Goal: Task Accomplishment & Management: Manage account settings

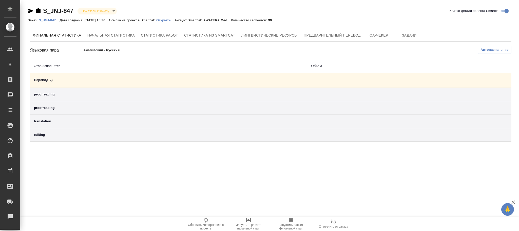
click at [489, 50] on span "Автоназначение" at bounding box center [495, 49] width 28 height 5
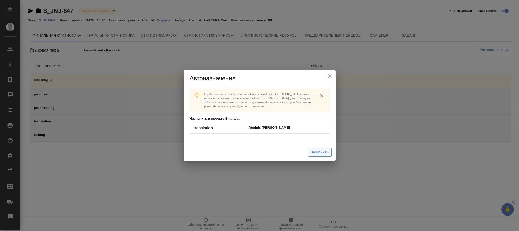
click at [319, 151] on span "Назначить" at bounding box center [320, 152] width 18 height 6
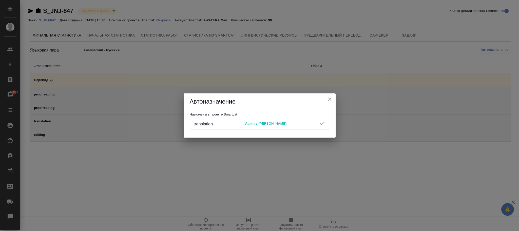
drag, startPoint x: 334, startPoint y: 100, endPoint x: 230, endPoint y: 73, distance: 107.4
click at [333, 100] on div "Автоназначение" at bounding box center [260, 101] width 152 height 16
click at [53, 21] on div "Автоназначение Назначены в проекте Smartcat translation Atminis Kristina" at bounding box center [259, 115] width 519 height 231
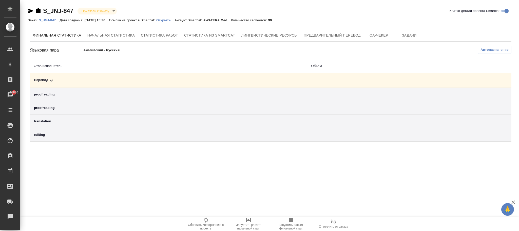
click at [50, 20] on p "S_JNJ-847" at bounding box center [49, 20] width 21 height 4
click at [480, 48] on button "Автоназначение" at bounding box center [495, 50] width 34 height 8
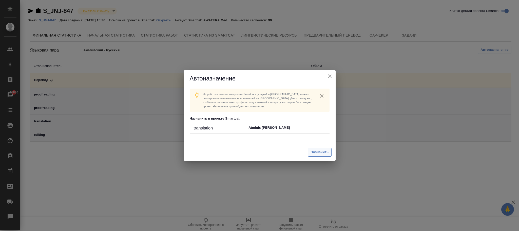
click at [312, 154] on span "Назначить" at bounding box center [320, 152] width 18 height 6
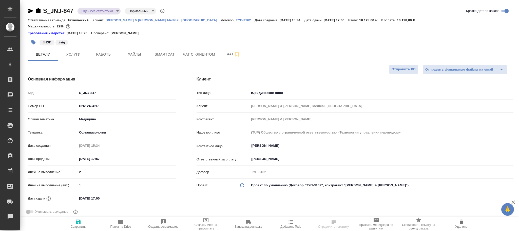
select select "RU"
click at [101, 52] on span "Работы" at bounding box center [104, 54] width 24 height 6
type input "[PERSON_NAME]"
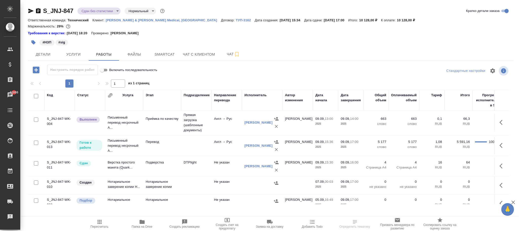
scroll to position [57, 0]
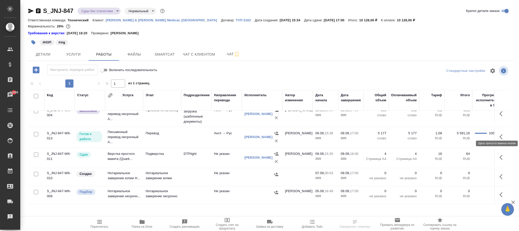
click at [500, 134] on icon "button" at bounding box center [503, 137] width 6 height 6
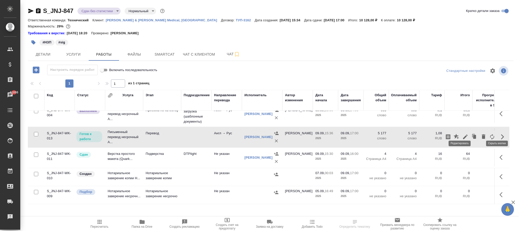
click at [463, 134] on icon "button" at bounding box center [466, 137] width 6 height 6
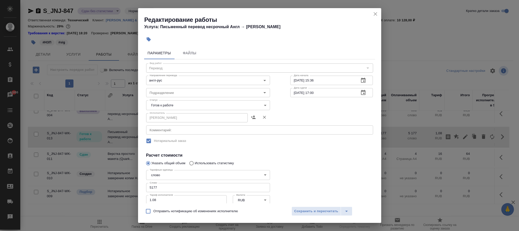
click at [376, 12] on icon "close" at bounding box center [376, 14] width 6 height 6
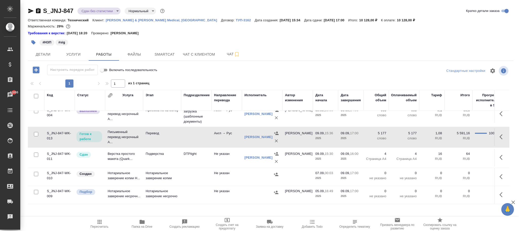
click at [179, 128] on td "Перевод" at bounding box center [162, 137] width 38 height 18
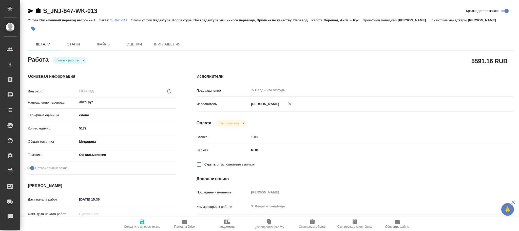
type textarea "x"
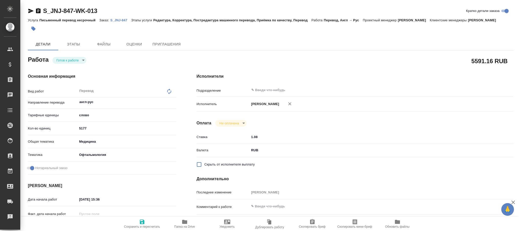
click at [168, 89] on icon at bounding box center [169, 91] width 6 height 6
type textarea "x"
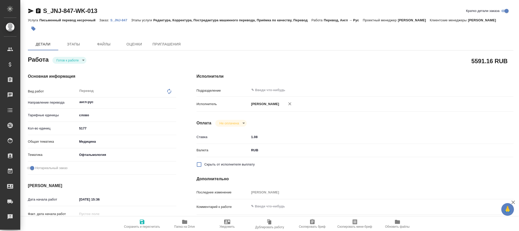
type textarea "x"
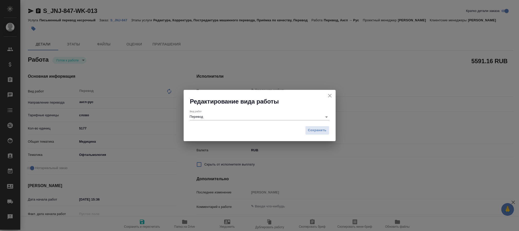
type textarea "x"
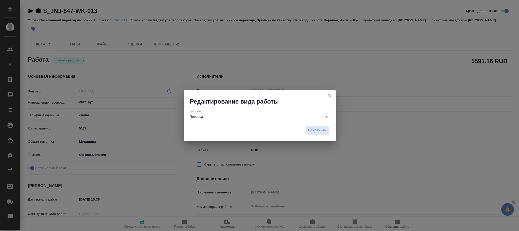
click at [214, 117] on input "Перевод" at bounding box center [255, 117] width 130 height 6
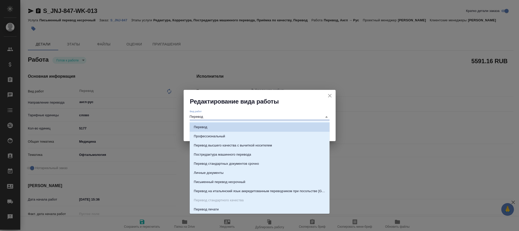
type input "g"
type textarea "x"
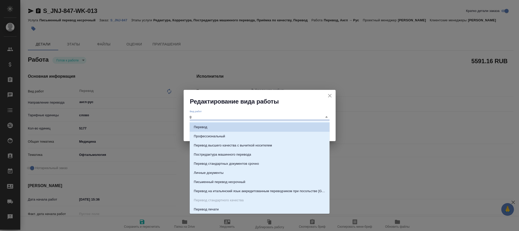
type textarea "x"
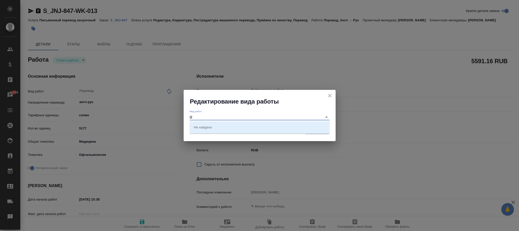
type input "g"
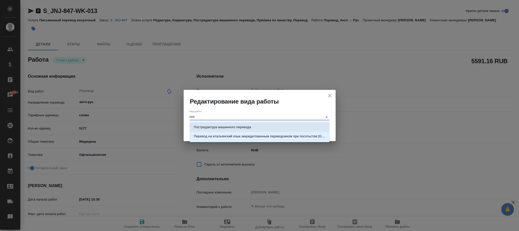
click at [240, 123] on li "Постредактура машинного перевода" at bounding box center [260, 126] width 140 height 9
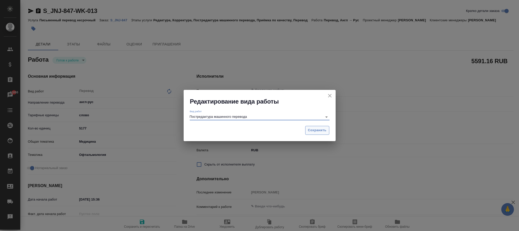
type input "Постредактура машинного перевода"
drag, startPoint x: 314, startPoint y: 133, endPoint x: 314, endPoint y: 130, distance: 3.4
click at [314, 132] on button "Сохранить" at bounding box center [317, 130] width 24 height 9
type textarea "x"
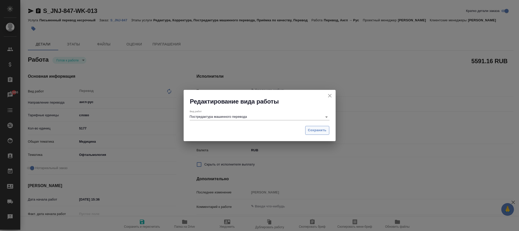
type textarea "x"
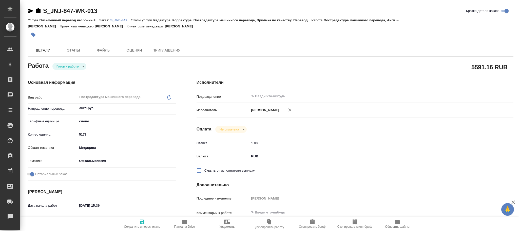
type textarea "x"
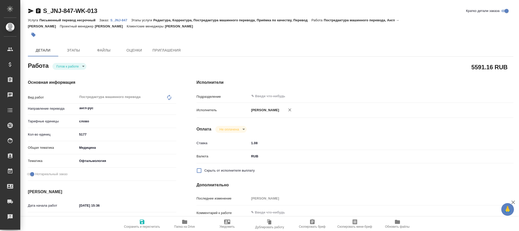
type textarea "x"
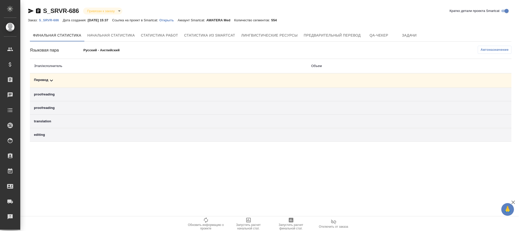
click at [49, 21] on p "S_SRVR-686" at bounding box center [51, 20] width 24 height 4
click at [490, 52] on span "Автоназначение" at bounding box center [495, 49] width 28 height 5
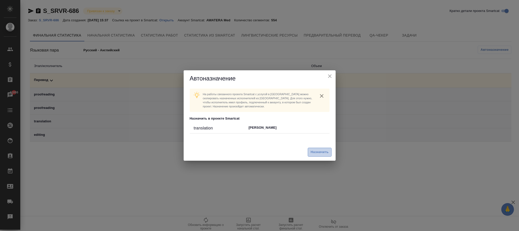
click at [322, 148] on button "Назначить" at bounding box center [320, 152] width 24 height 9
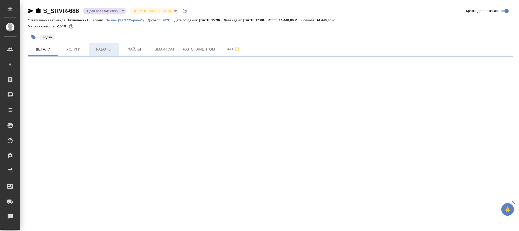
select select "RU"
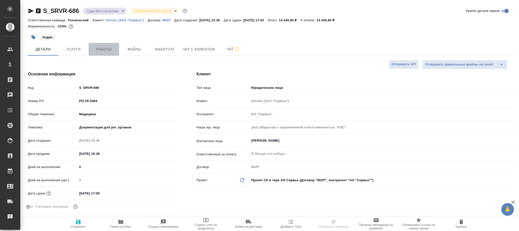
click at [108, 49] on span "Работы" at bounding box center [104, 49] width 24 height 6
type textarea "x"
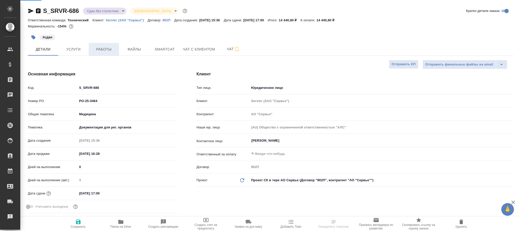
type textarea "x"
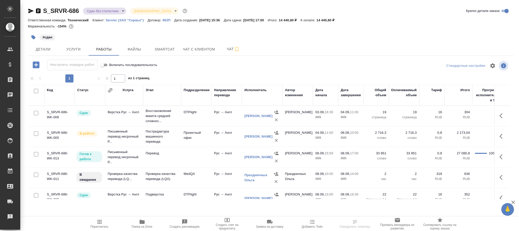
click at [200, 155] on td at bounding box center [196, 157] width 30 height 18
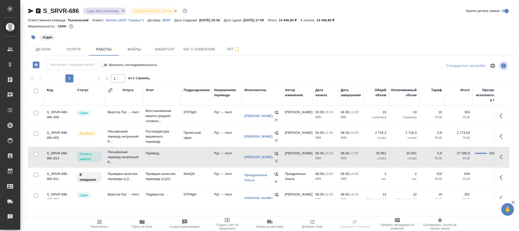
click at [200, 155] on td at bounding box center [196, 157] width 30 height 18
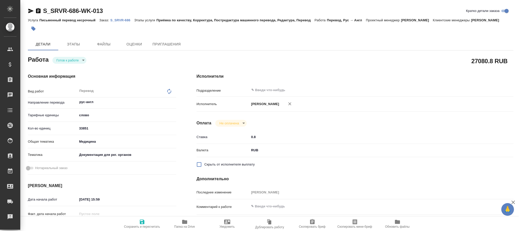
type textarea "x"
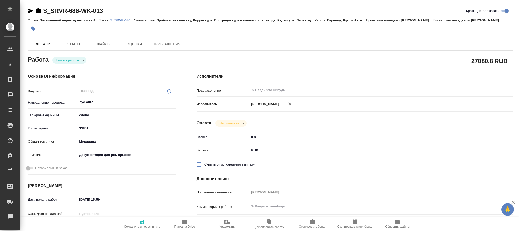
type textarea "x"
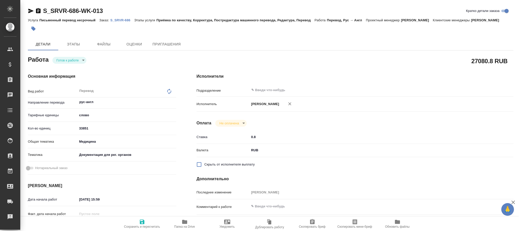
click at [168, 94] on icon at bounding box center [169, 91] width 6 height 6
type textarea "x"
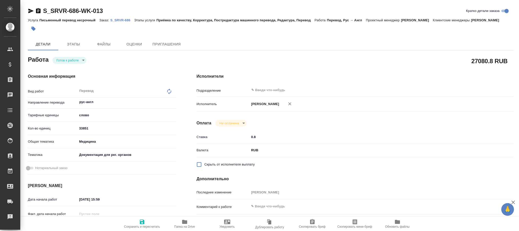
type textarea "x"
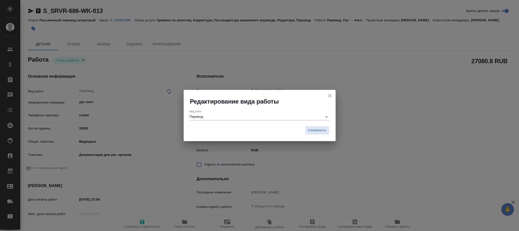
type textarea "x"
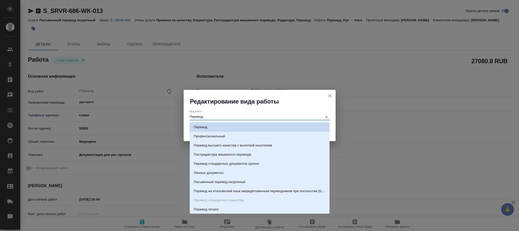
drag, startPoint x: 228, startPoint y: 116, endPoint x: 116, endPoint y: 104, distance: 113.4
click at [116, 104] on div "Редактирование вида работы Вид работ Перевод Сохранить" at bounding box center [259, 115] width 519 height 231
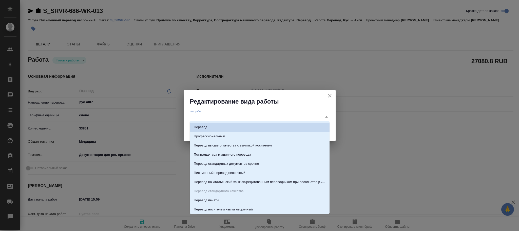
type input "по"
type textarea "x"
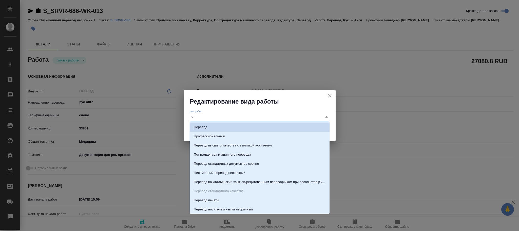
type textarea "x"
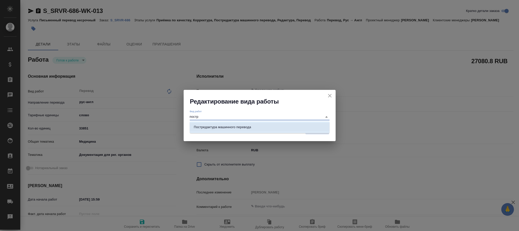
click at [247, 128] on p "Постредактура машинного перевода" at bounding box center [222, 126] width 57 height 5
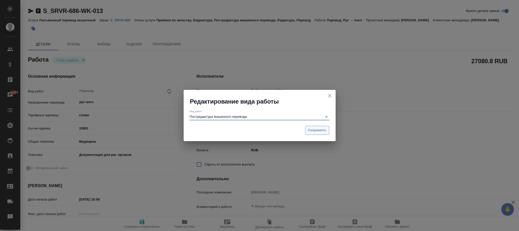
type input "Постредактура машинного перевода"
click at [314, 126] on button "Сохранить" at bounding box center [317, 130] width 24 height 9
click at [316, 129] on span "Сохранить" at bounding box center [317, 130] width 19 height 6
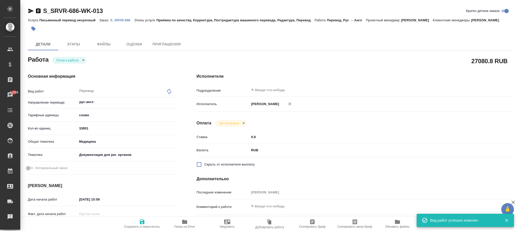
type textarea "x"
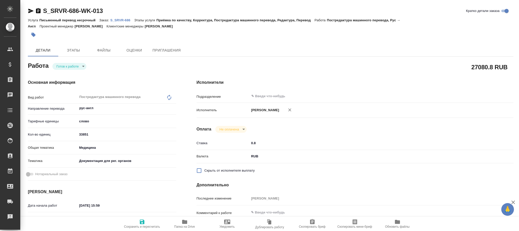
type textarea "x"
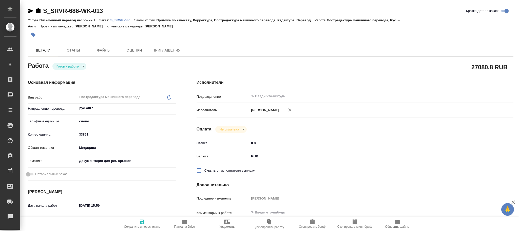
type textarea "x"
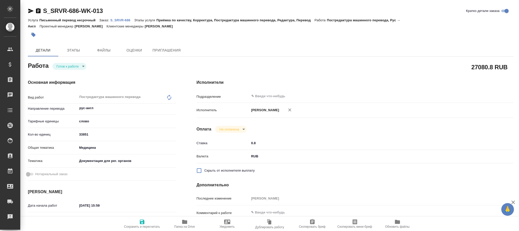
type textarea "x"
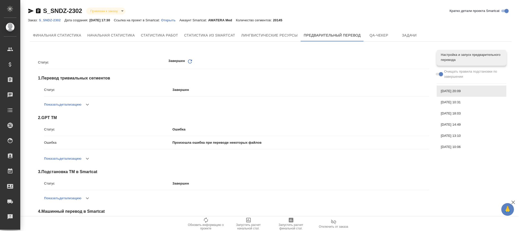
scroll to position [73, 0]
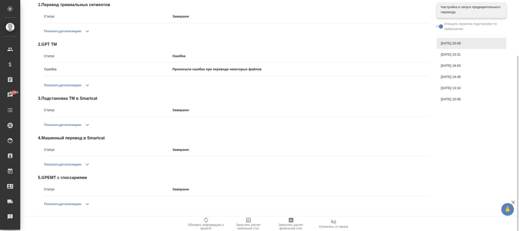
click at [84, 84] on button "button" at bounding box center [87, 85] width 12 height 12
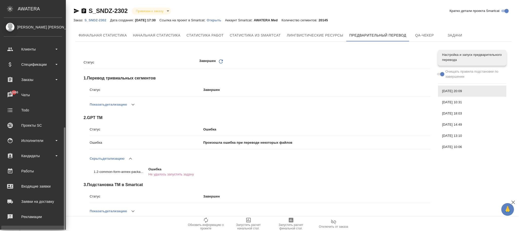
scroll to position [62, 0]
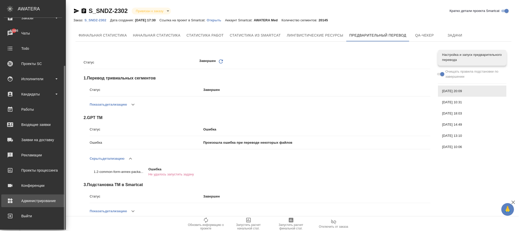
click at [43, 203] on div "Администрирование" at bounding box center [33, 201] width 58 height 8
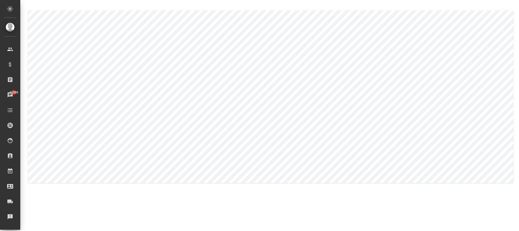
type textarea "Юлия"
type textarea "[PERSON_NAME]"
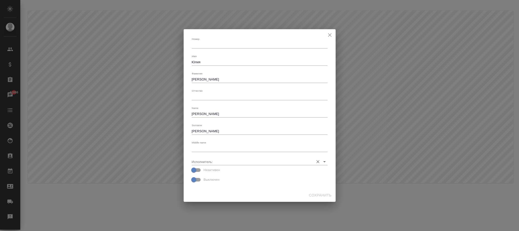
click at [205, 160] on input "Исполнитель:" at bounding box center [252, 161] width 120 height 7
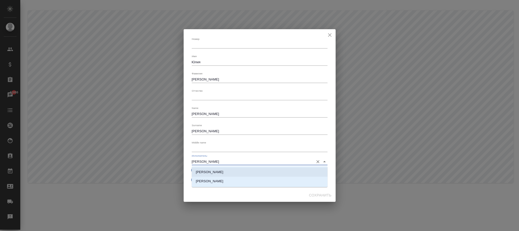
type input "[PERSON_NAME]"
click at [330, 33] on icon "close" at bounding box center [330, 35] width 6 height 6
